Goal: Task Accomplishment & Management: Manage account settings

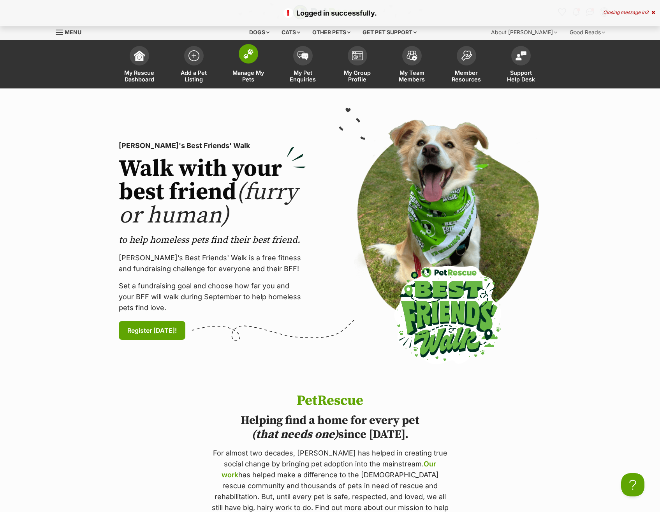
click at [247, 62] on span at bounding box center [248, 53] width 19 height 19
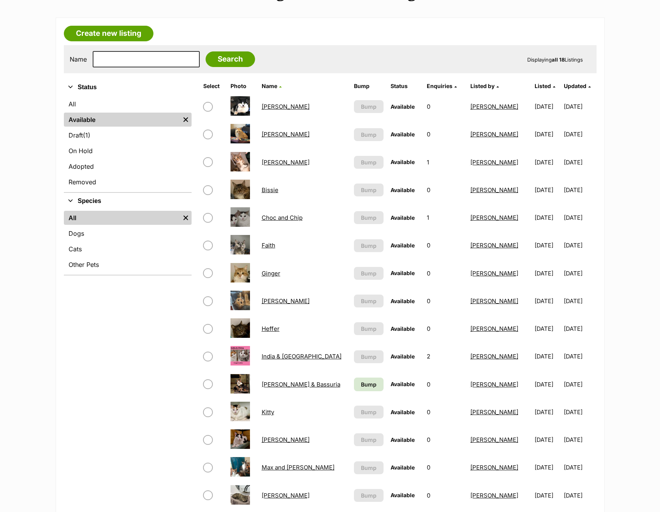
scroll to position [117, 0]
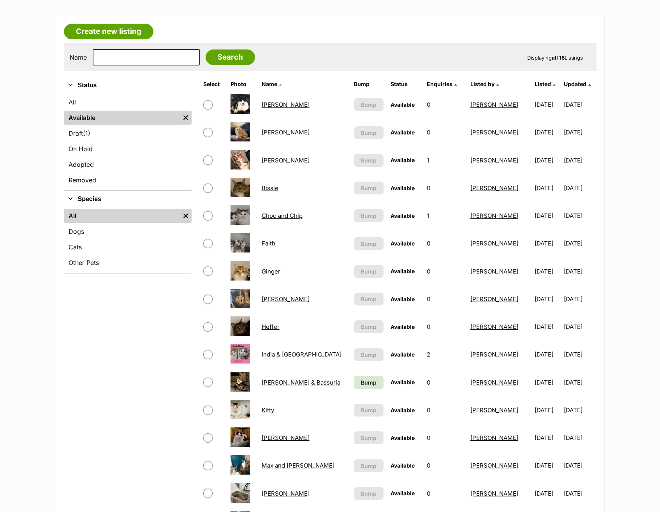
click at [207, 354] on input "checkbox" at bounding box center [207, 354] width 9 height 9
checkbox input "true"
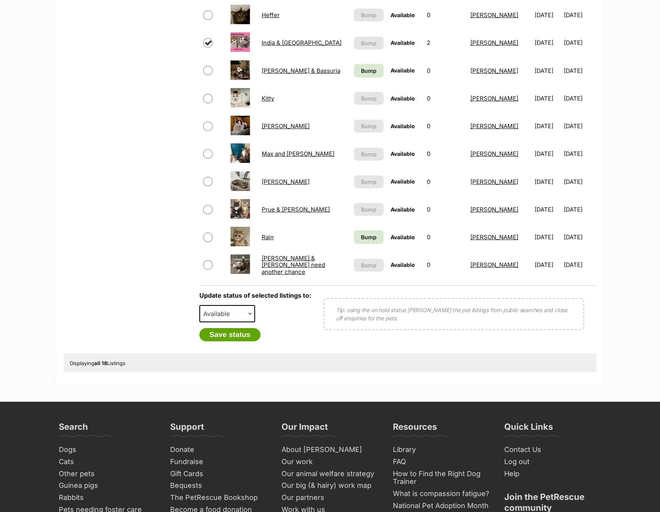
click at [238, 304] on div "Update status of selected listings to: Available On Hold Adopted Removed Availa…" at bounding box center [255, 316] width 112 height 49
click at [232, 316] on span "Available" at bounding box center [218, 313] width 37 height 11
select select "rehomed"
click at [237, 338] on button "Save status" at bounding box center [230, 334] width 62 height 13
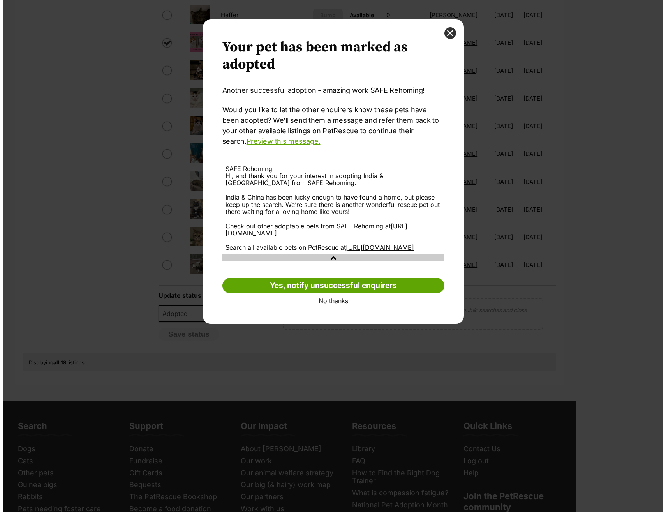
scroll to position [0, 0]
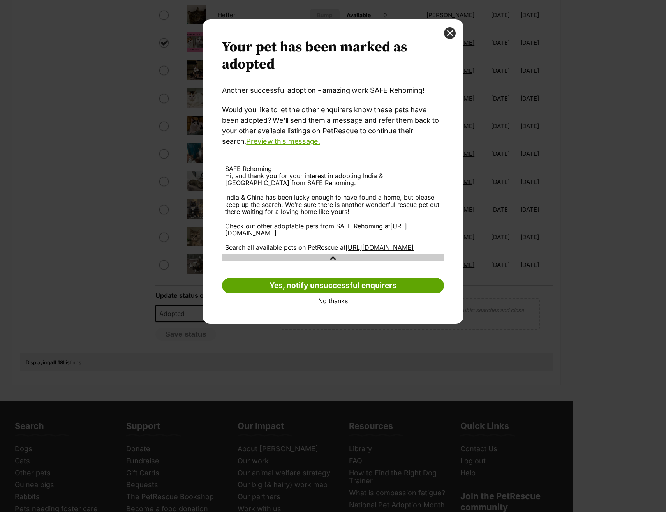
click at [328, 304] on link "No thanks" at bounding box center [333, 300] width 222 height 7
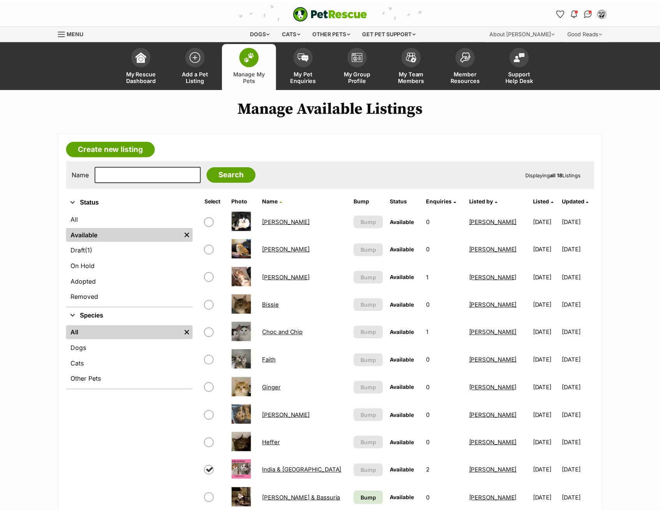
scroll to position [428, 0]
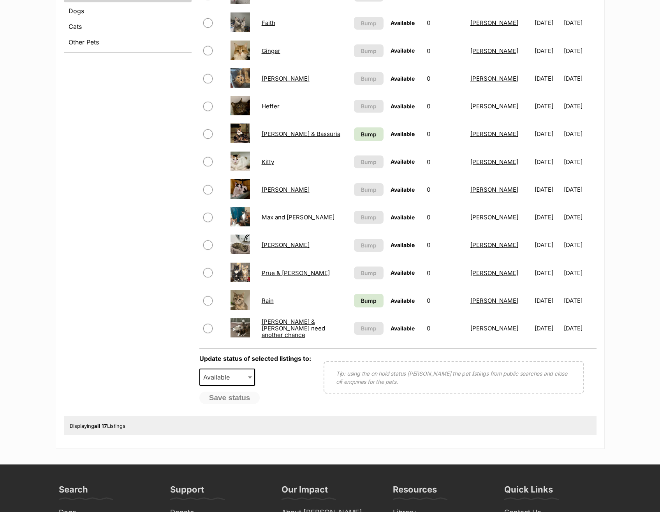
scroll to position [312, 0]
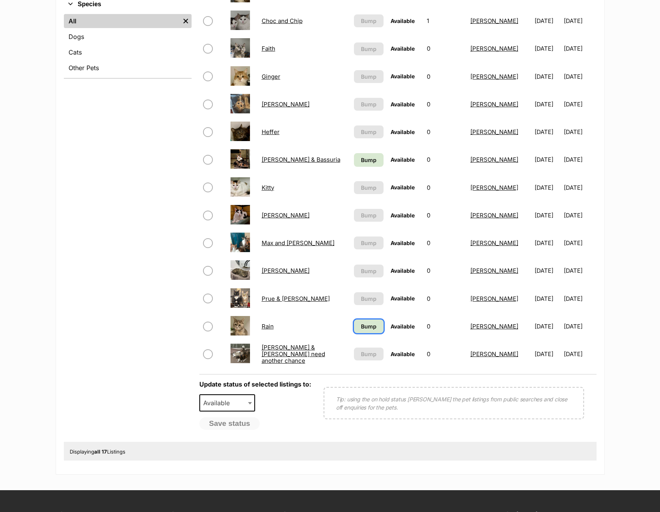
drag, startPoint x: 361, startPoint y: 325, endPoint x: 362, endPoint y: 314, distance: 10.9
click at [361, 325] on span "Bump" at bounding box center [369, 326] width 16 height 8
click at [361, 164] on span "Bump" at bounding box center [369, 160] width 16 height 8
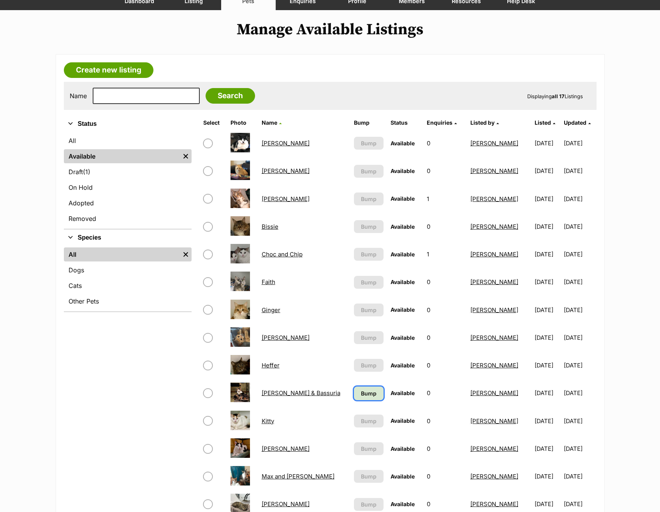
scroll to position [78, 0]
